Goal: Check status: Check status

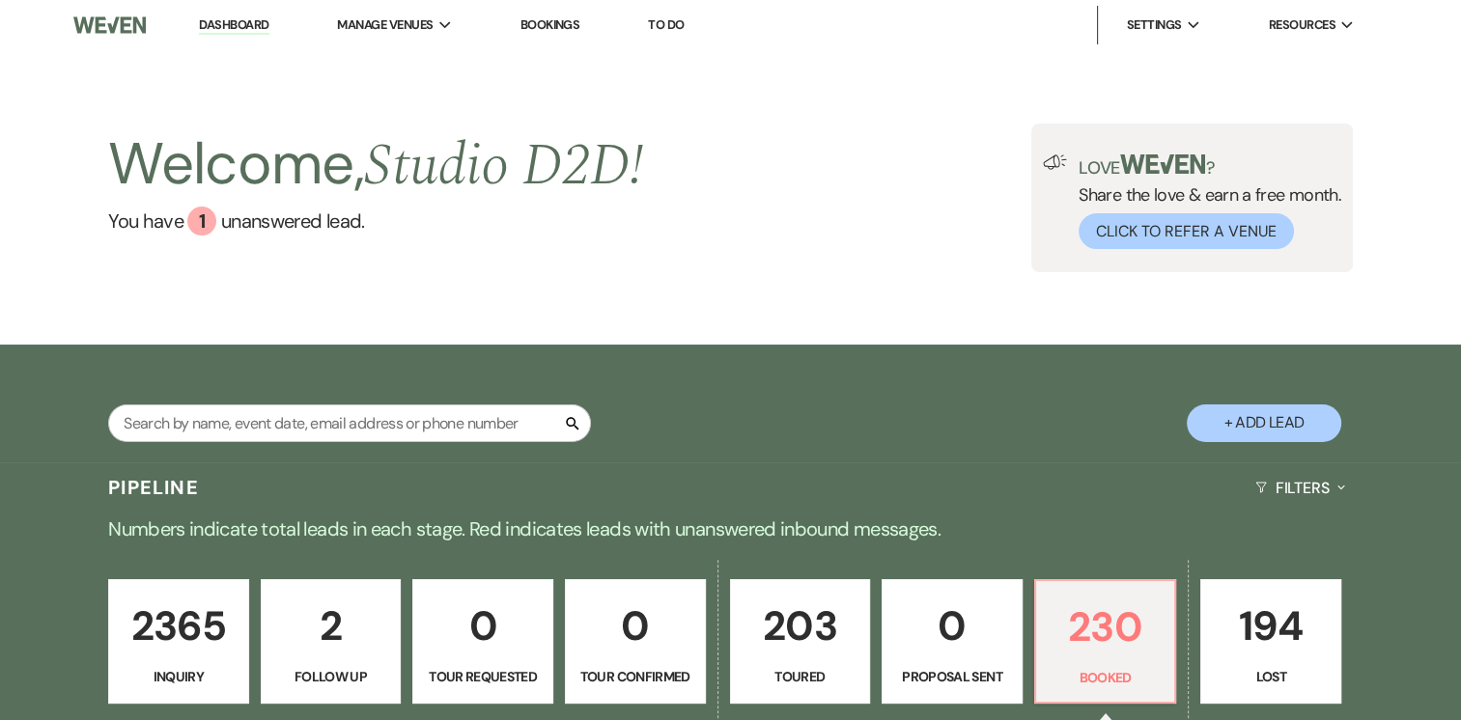
click at [556, 28] on link "Bookings" at bounding box center [549, 24] width 60 height 16
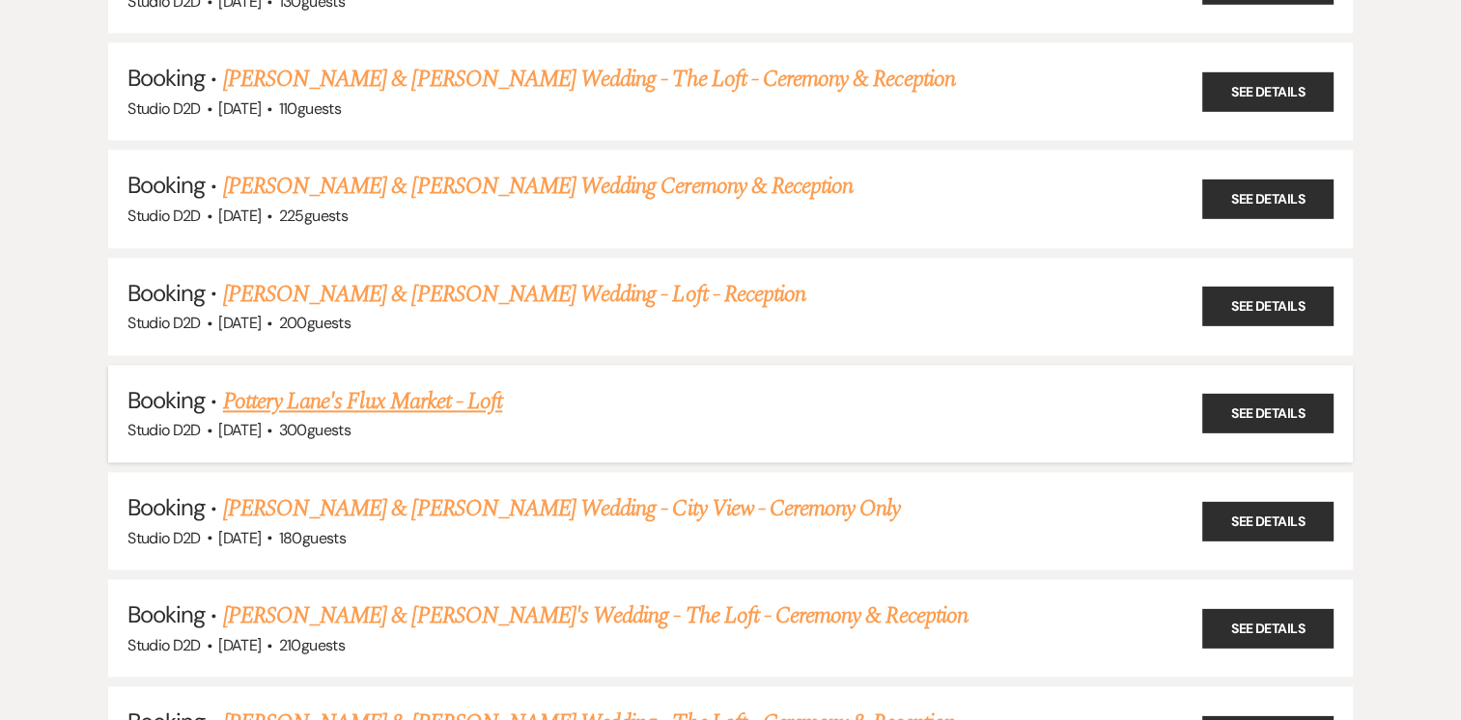
scroll to position [2220, 0]
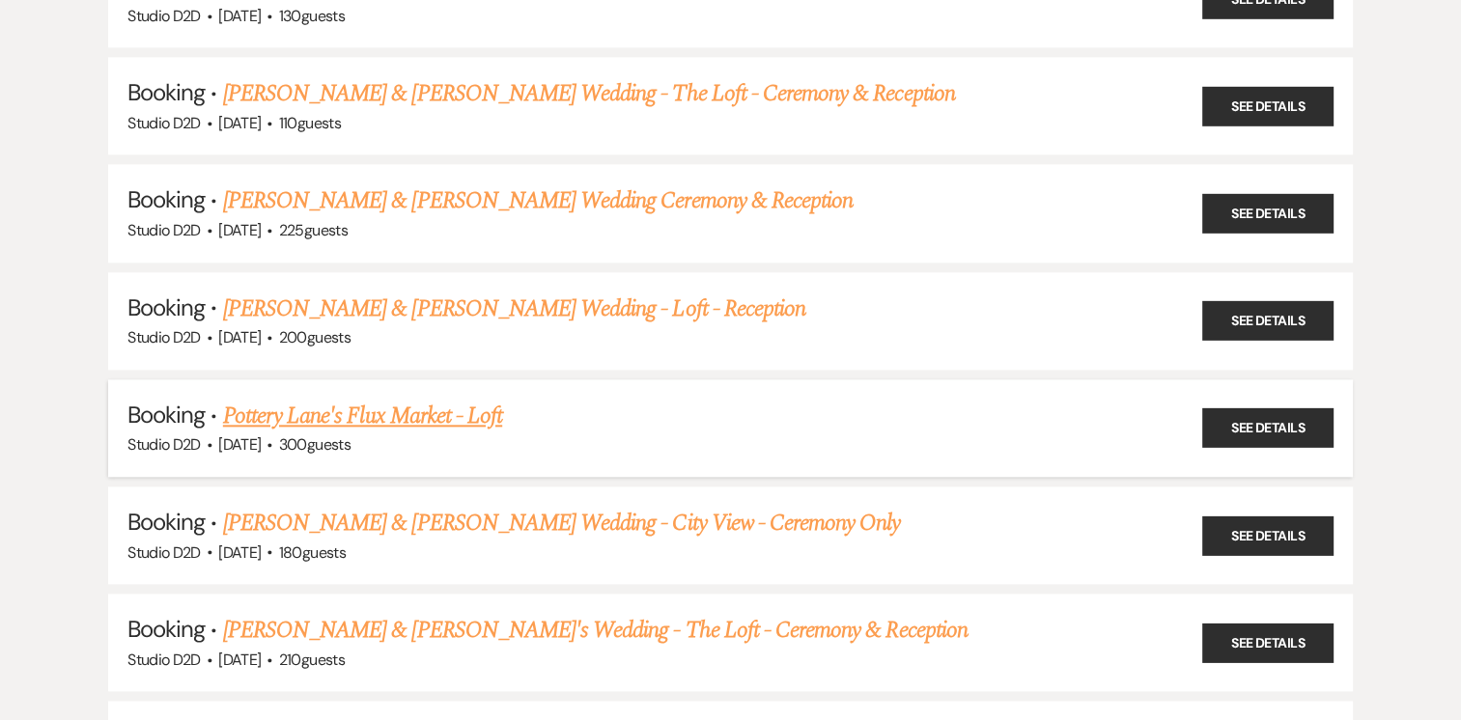
click at [676, 432] on div "Studio D2D · [DATE] · 300 guests" at bounding box center [730, 444] width 1206 height 25
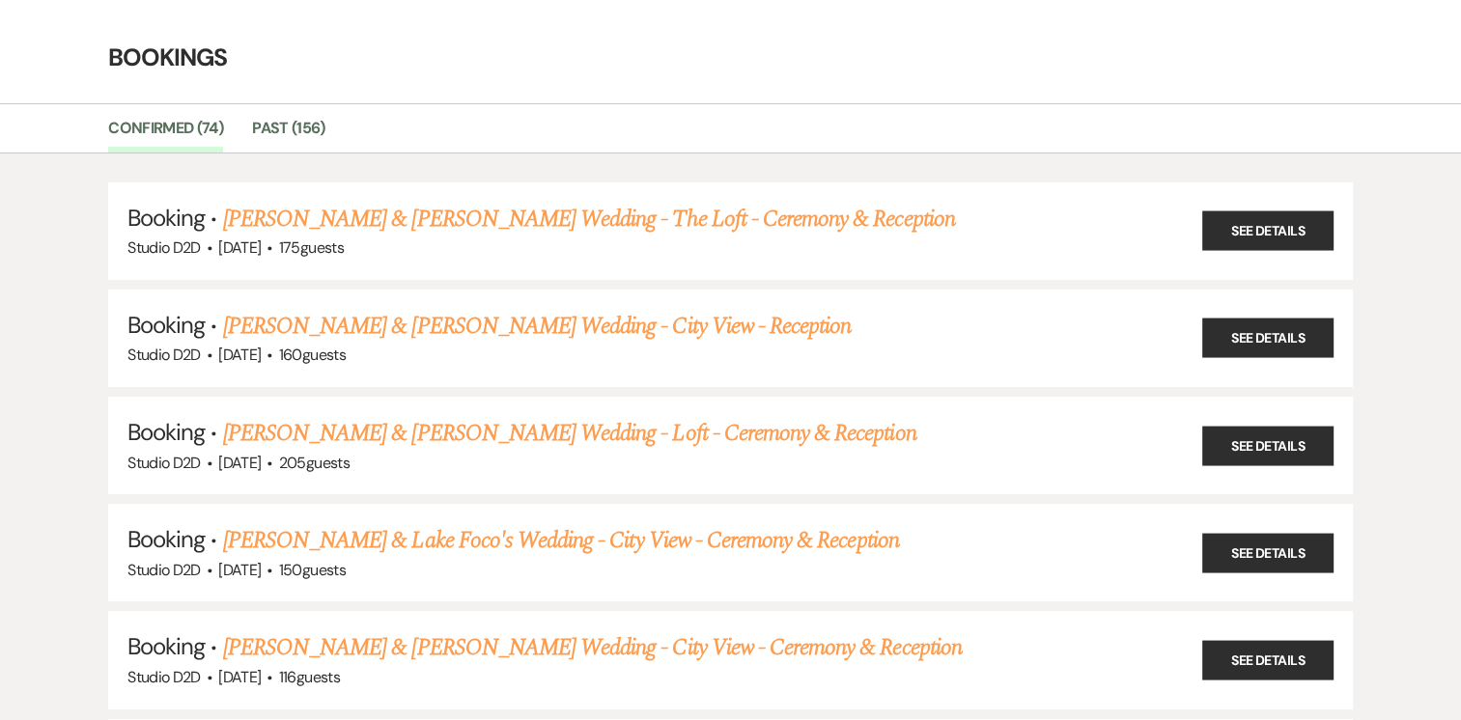
scroll to position [0, 0]
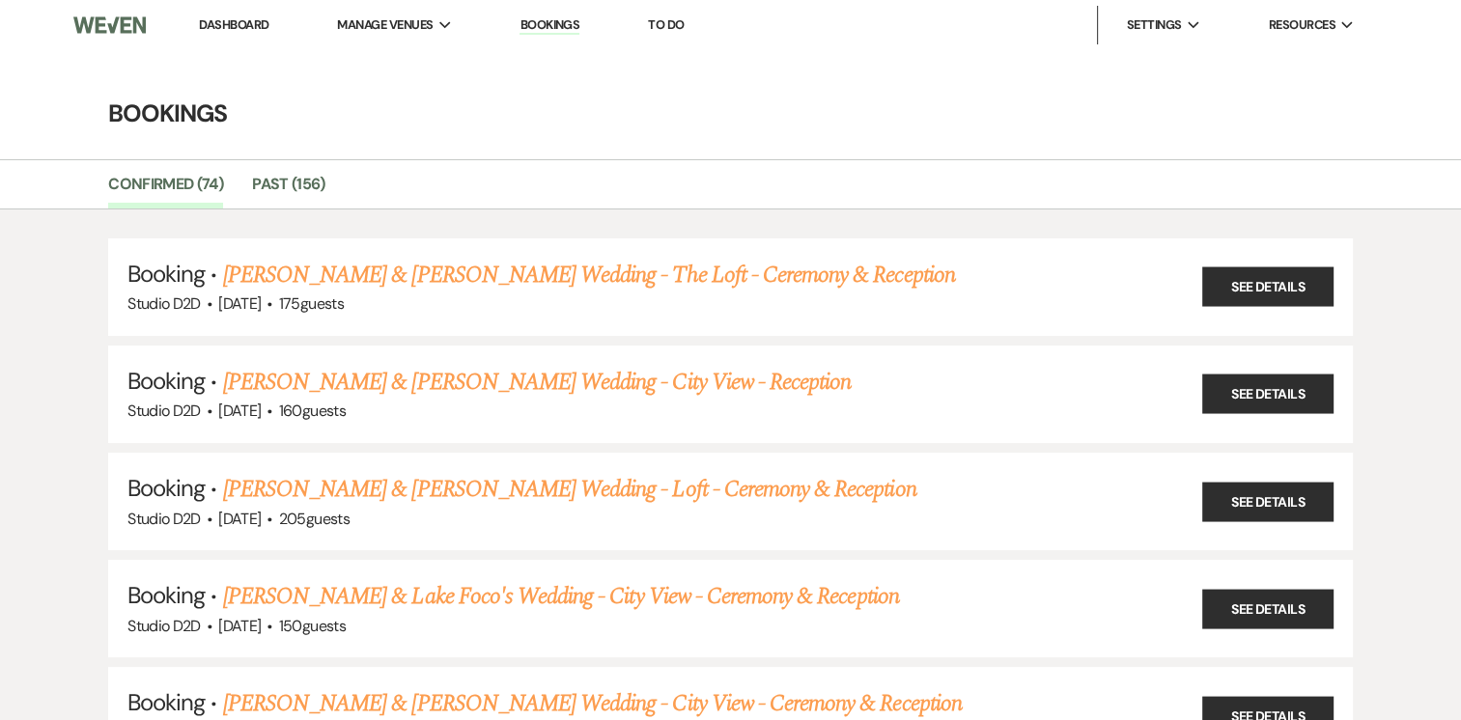
click at [765, 128] on h4 "Bookings" at bounding box center [731, 114] width 1390 height 34
click at [603, 190] on ul "Confirmed (74) Past (156)" at bounding box center [731, 188] width 1390 height 41
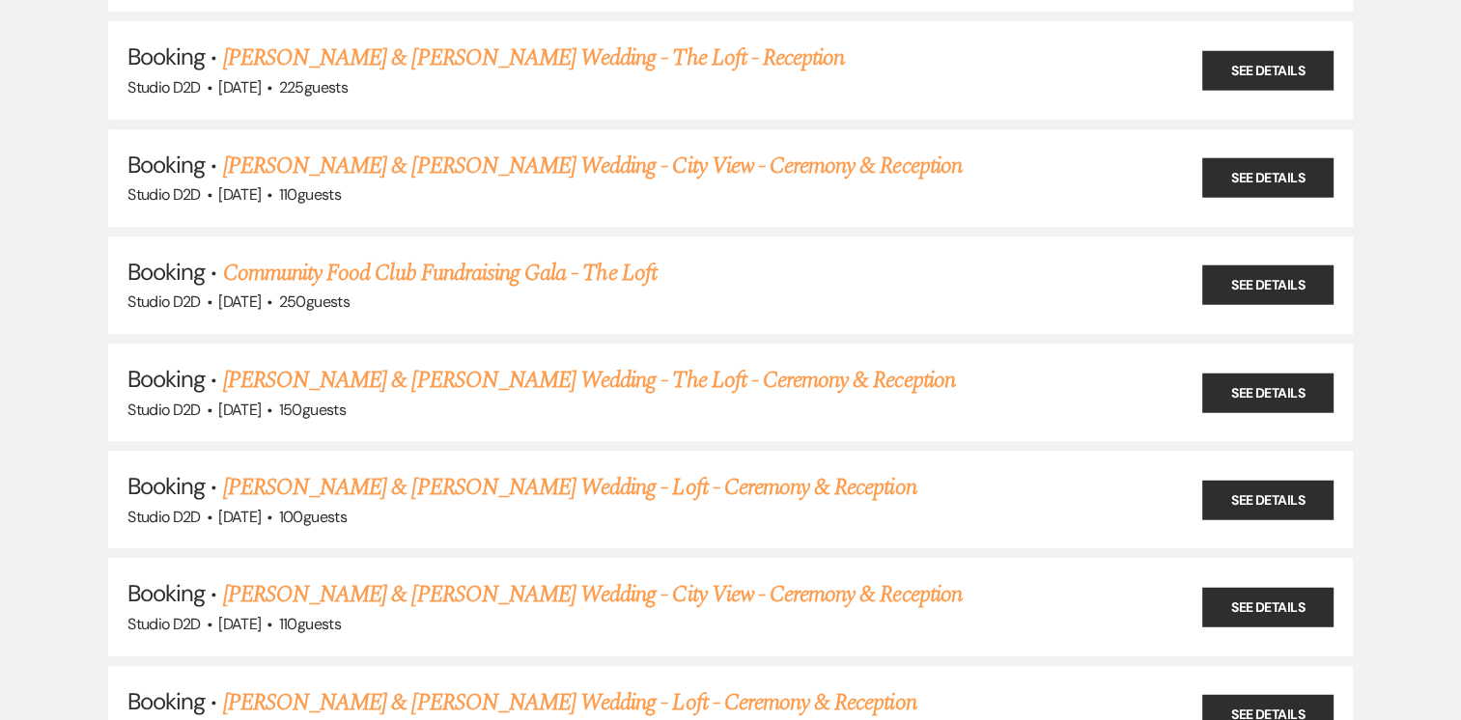
scroll to position [1352, 0]
